Goal: Check status: Check status

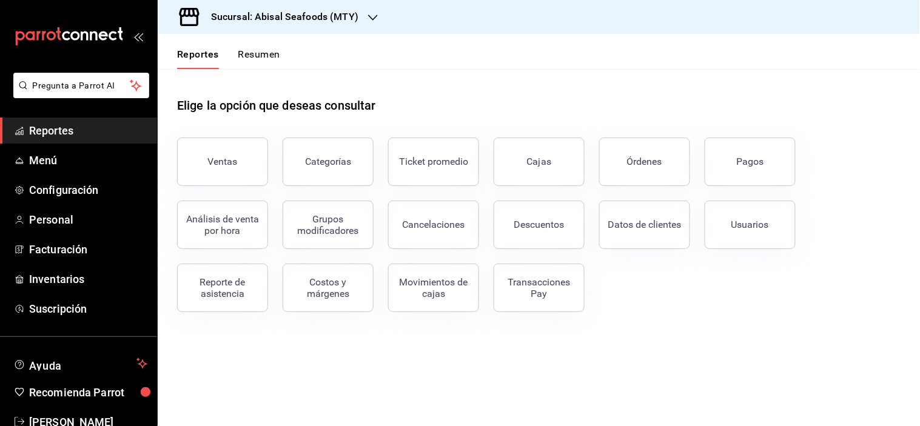
drag, startPoint x: 186, startPoint y: 176, endPoint x: 195, endPoint y: 190, distance: 16.9
click at [186, 175] on button "Ventas" at bounding box center [222, 162] width 91 height 49
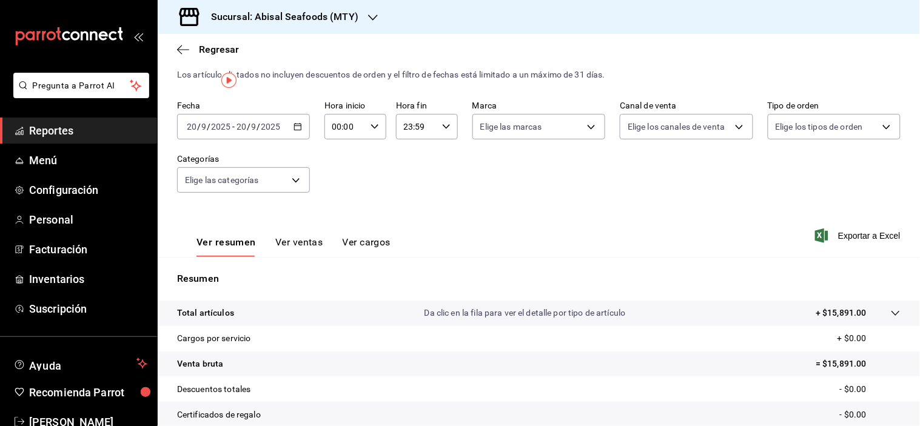
scroll to position [67, 0]
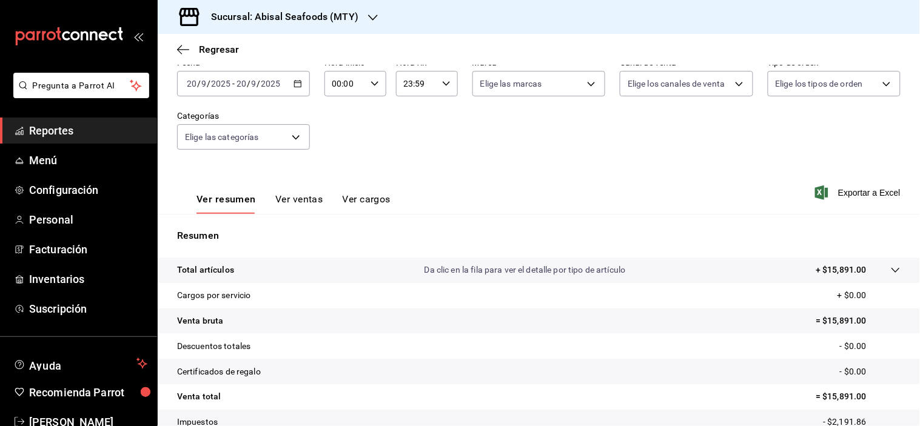
click at [296, 85] on icon "button" at bounding box center [298, 83] width 8 height 8
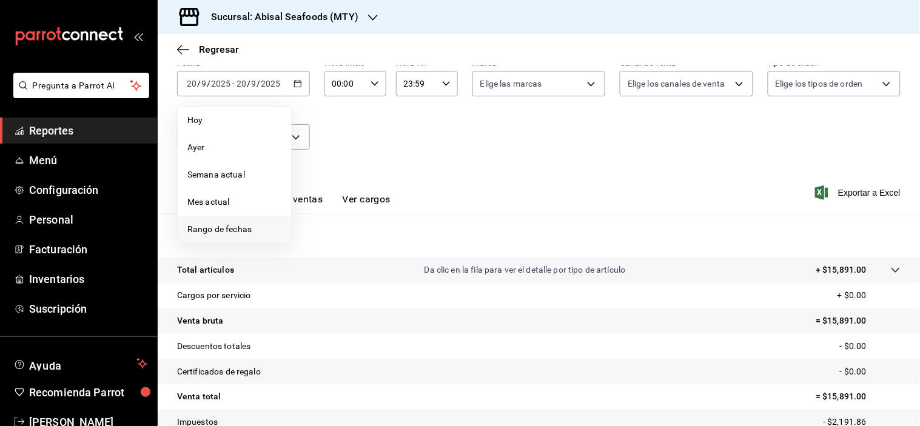
click at [204, 228] on span "Rango de fechas" at bounding box center [234, 229] width 94 height 13
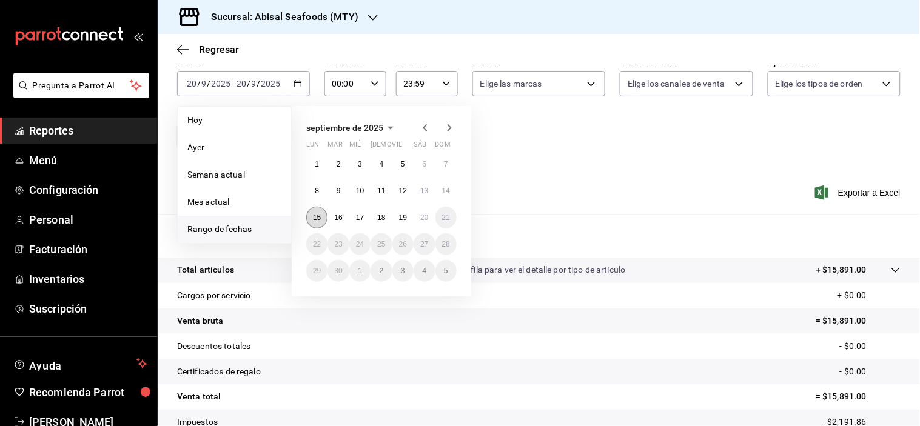
click at [314, 220] on abbr "15" at bounding box center [317, 218] width 8 height 8
click at [426, 217] on abbr "20" at bounding box center [424, 218] width 8 height 8
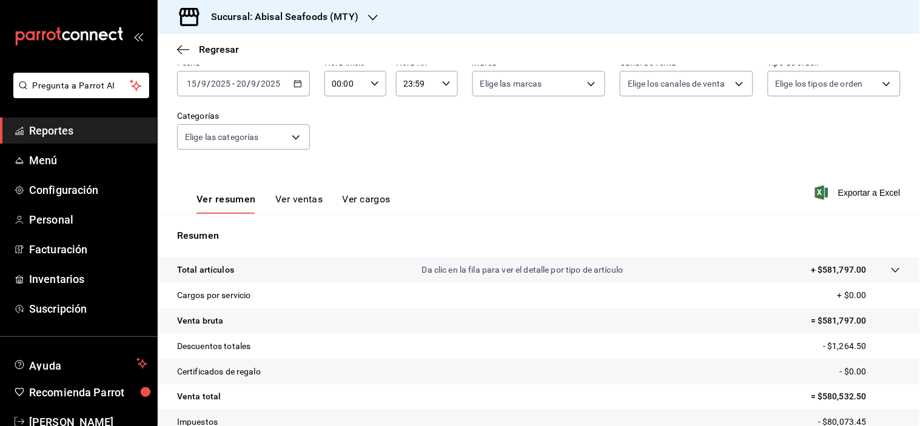
click at [298, 19] on h3 "Sucursal: Abisal Seafoods (MTY)" at bounding box center [279, 17] width 157 height 15
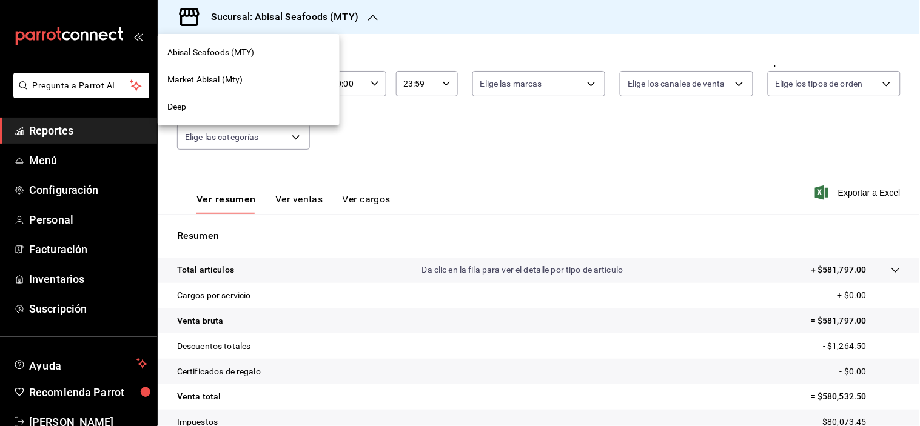
click at [241, 78] on span "Market Abisal (Mty)" at bounding box center [205, 79] width 76 height 13
